Goal: Communication & Community: Answer question/provide support

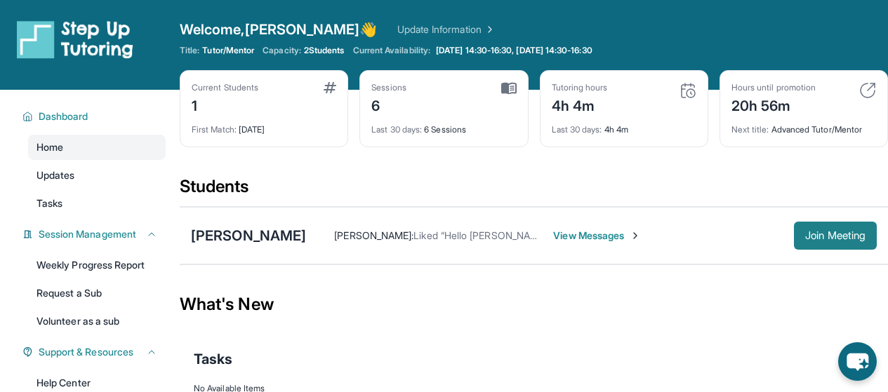
click at [811, 244] on button "Join Meeting" at bounding box center [835, 236] width 83 height 28
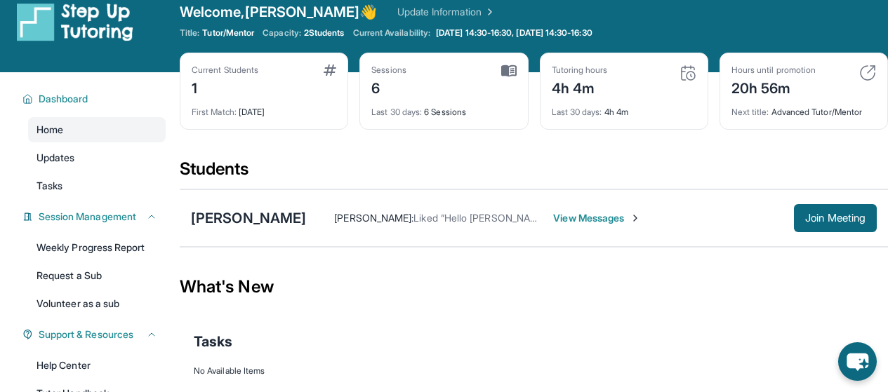
scroll to position [16, 0]
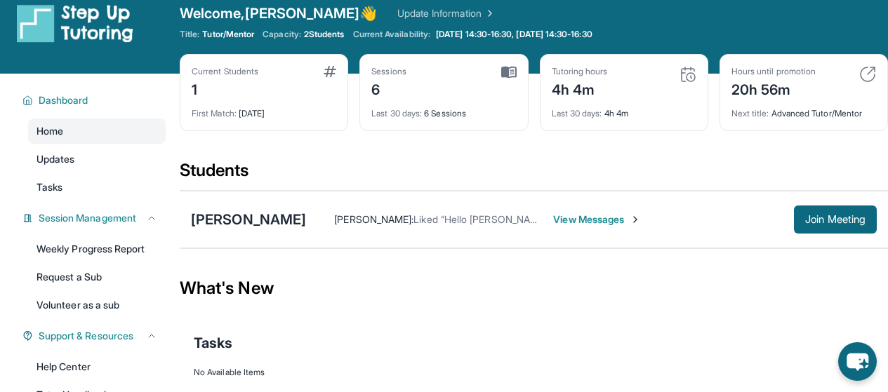
click at [582, 217] on span "View Messages" at bounding box center [597, 220] width 88 height 14
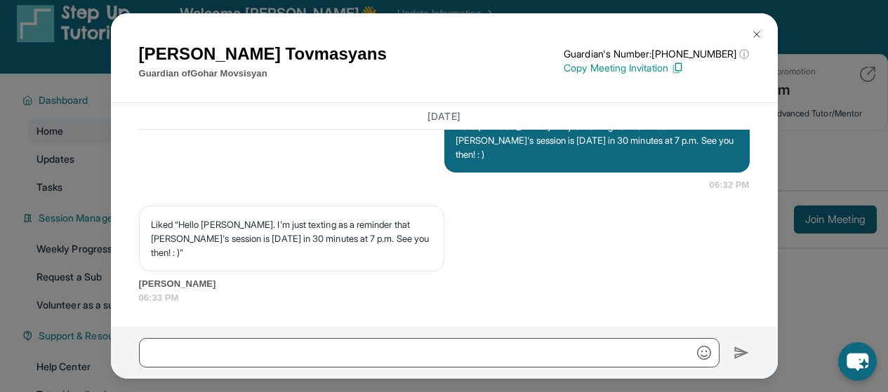
scroll to position [4480, 0]
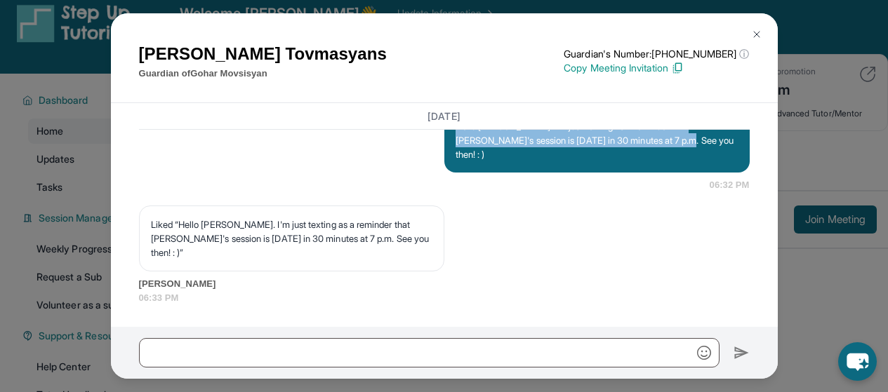
drag, startPoint x: 653, startPoint y: 161, endPoint x: 446, endPoint y: 145, distance: 208.4
click at [446, 145] on div "Hello [PERSON_NAME]. I'm just texting as a reminder that [PERSON_NAME]'s sessio…" at bounding box center [596, 140] width 305 height 65
copy p "Hello [PERSON_NAME]. I'm just texting as a reminder that [PERSON_NAME]'s sessio…"
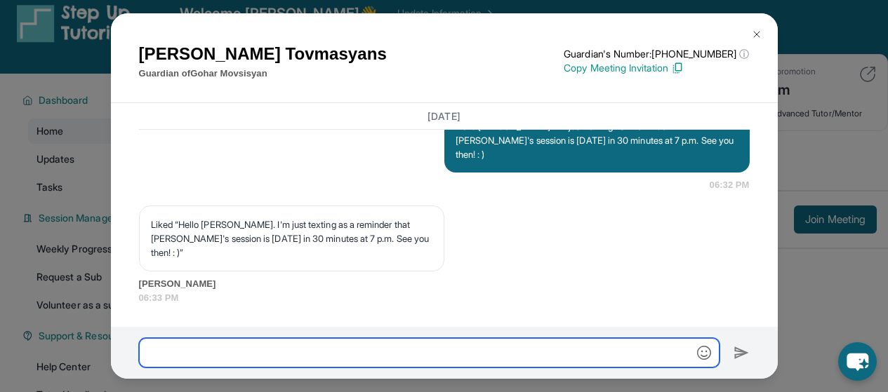
click at [300, 360] on input "text" at bounding box center [429, 352] width 580 height 29
paste input "**********"
type input "**********"
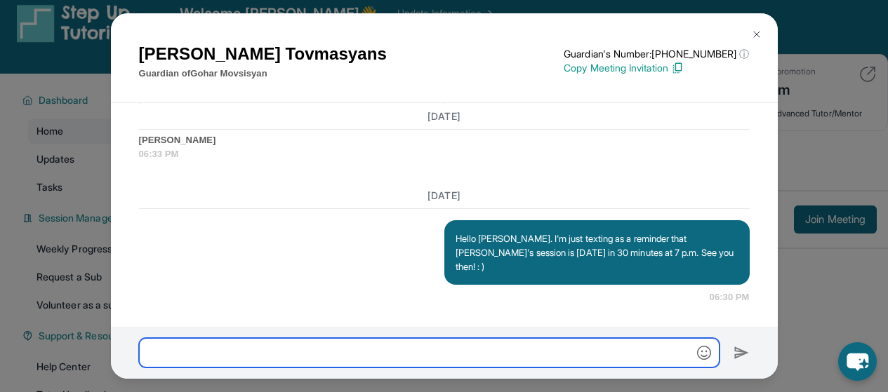
scroll to position [4609, 0]
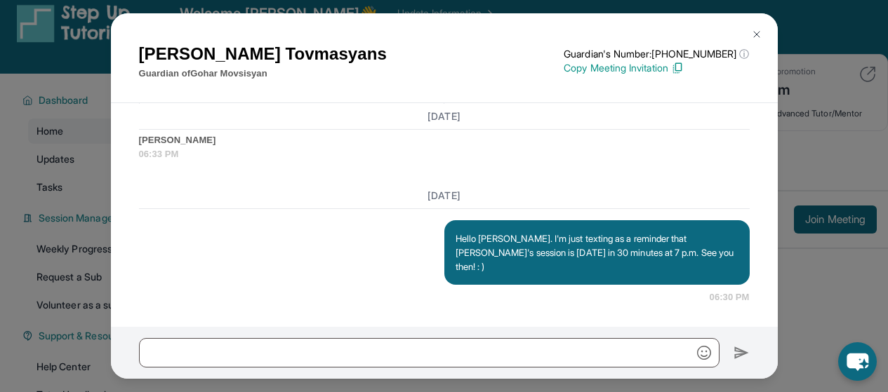
click at [756, 33] on img at bounding box center [756, 34] width 11 height 11
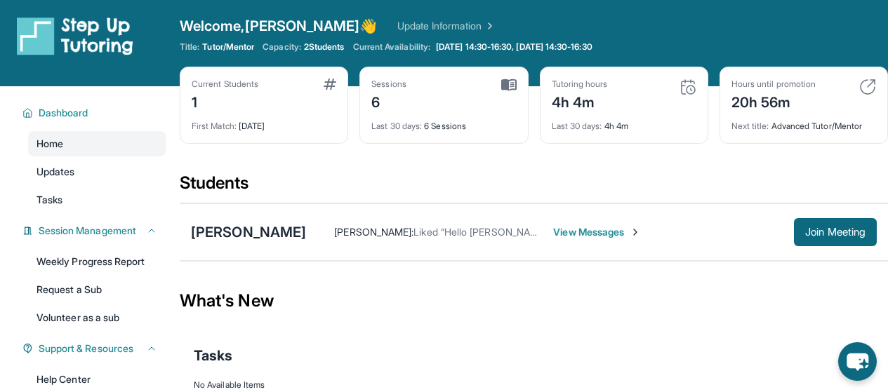
scroll to position [0, 0]
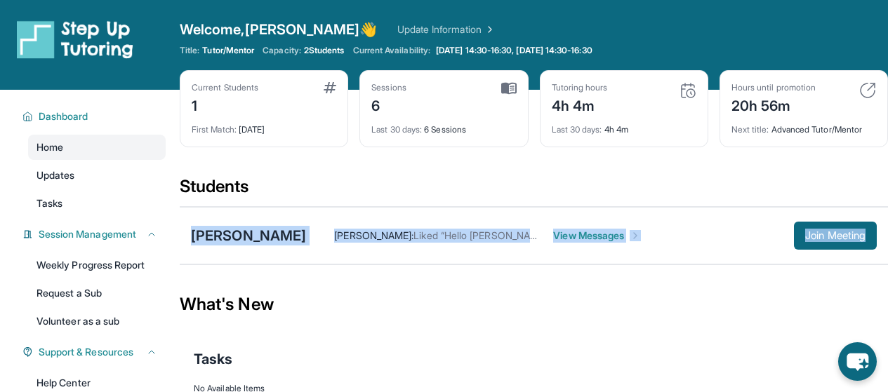
drag, startPoint x: 884, startPoint y: 181, endPoint x: 896, endPoint y: 235, distance: 55.5
click at [888, 246] on html "Open sidebar Welcome, [PERSON_NAME] 👋 Update Information Title: Tutor/Mentor Ca…" at bounding box center [444, 228] width 888 height 456
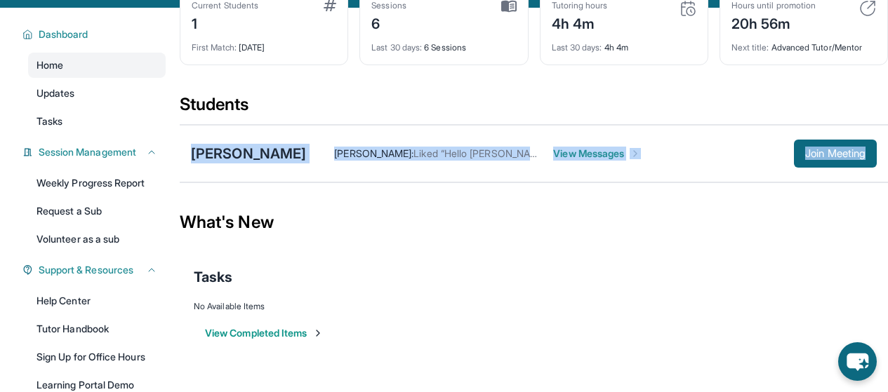
scroll to position [94, 0]
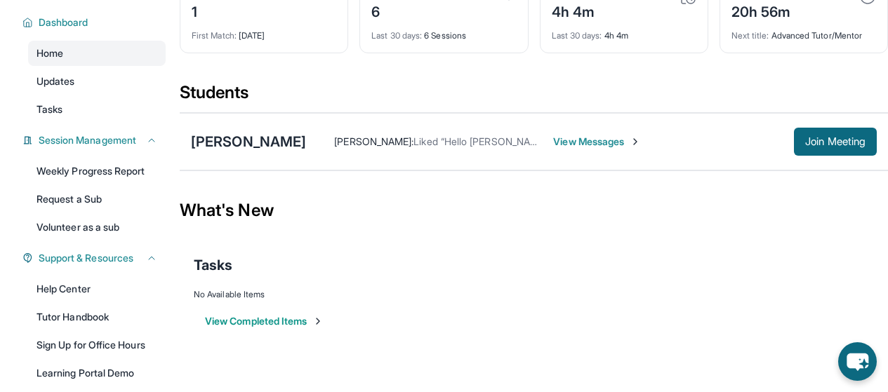
click at [798, 278] on div "Tasks" at bounding box center [534, 265] width 680 height 48
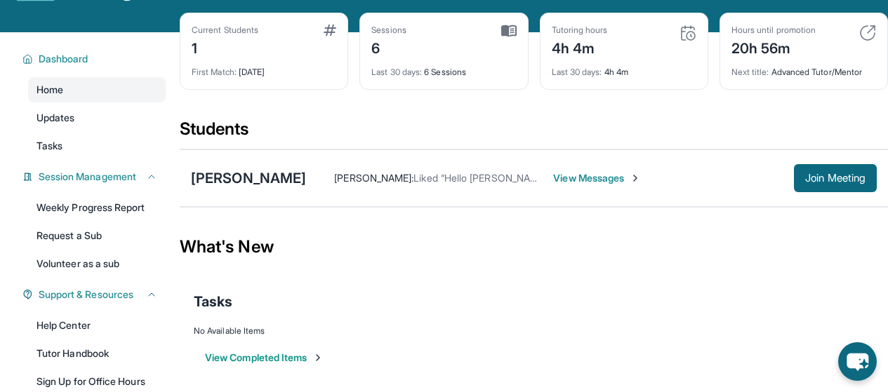
scroll to position [61, 0]
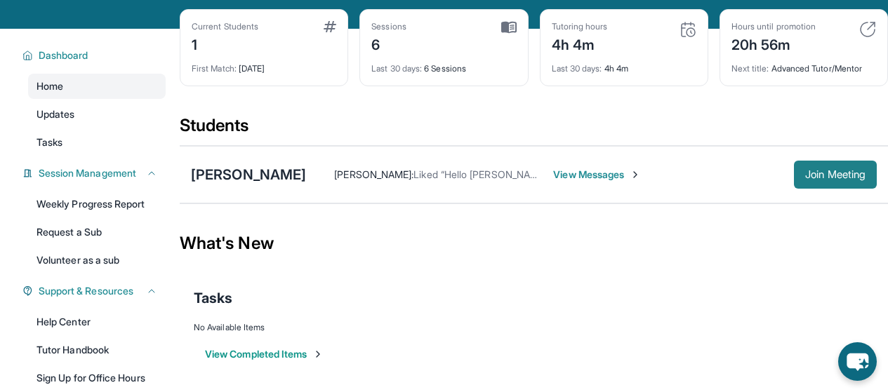
click at [846, 173] on span "Join Meeting" at bounding box center [835, 175] width 60 height 8
click at [617, 179] on span "View Messages" at bounding box center [597, 175] width 88 height 14
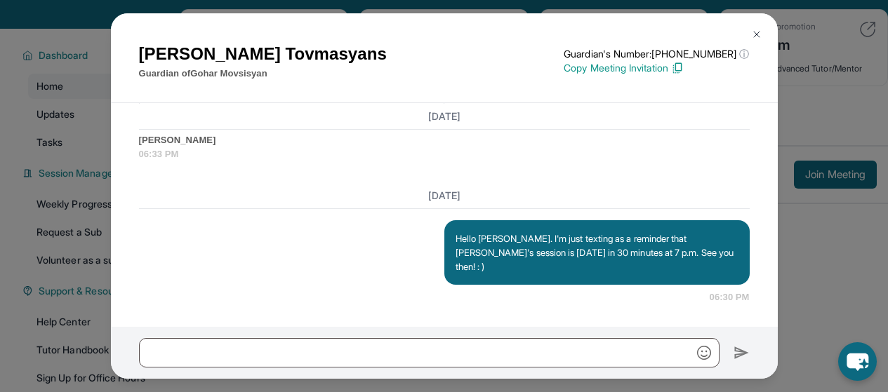
scroll to position [4609, 0]
click at [755, 37] on img at bounding box center [756, 34] width 11 height 11
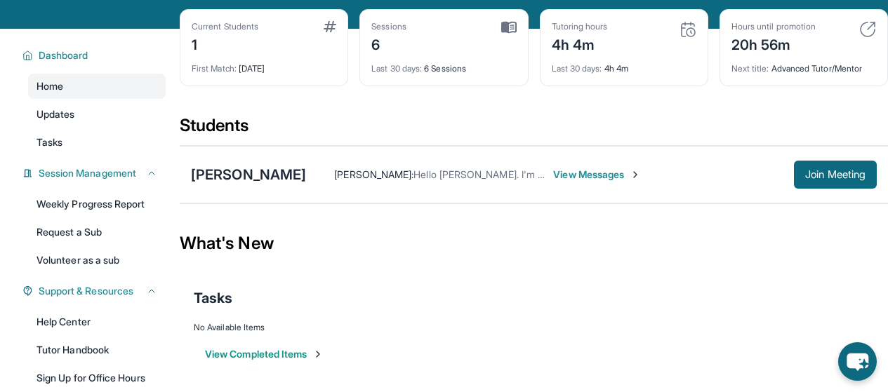
click at [607, 176] on span "View Messages" at bounding box center [597, 175] width 88 height 14
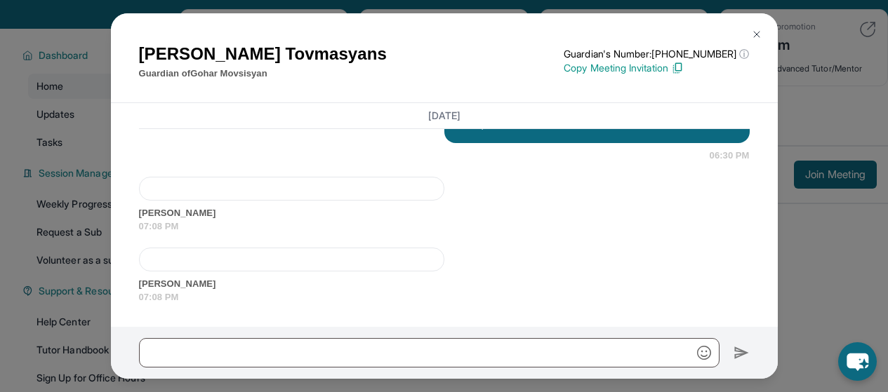
scroll to position [4751, 0]
click at [299, 177] on div at bounding box center [291, 189] width 305 height 24
click at [310, 180] on div at bounding box center [291, 189] width 305 height 24
click at [320, 255] on div at bounding box center [291, 260] width 305 height 24
click at [305, 177] on div at bounding box center [291, 189] width 305 height 24
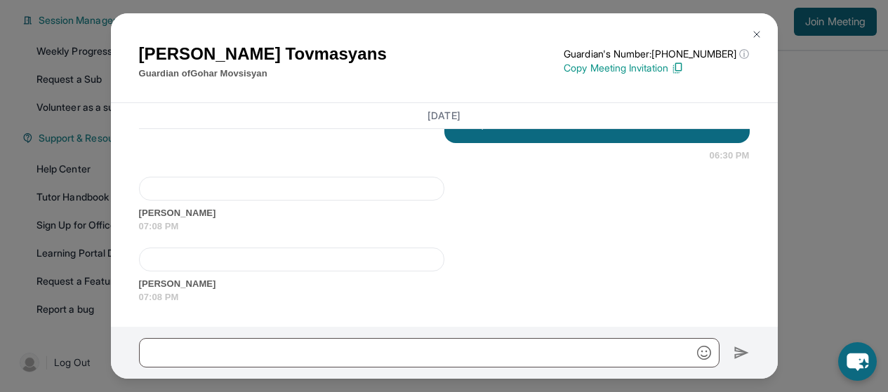
click at [756, 32] on img at bounding box center [756, 34] width 11 height 11
